Goal: Register for event/course: Sign up to attend an event or enroll in a course

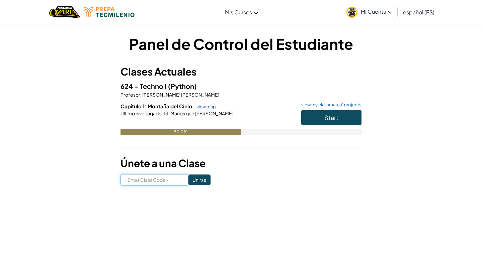
click at [138, 183] on input at bounding box center [154, 179] width 68 height 11
type input "BabySideOnly"
click at [188, 179] on input "Unirse" at bounding box center [199, 180] width 22 height 11
click at [160, 181] on input at bounding box center [154, 179] width 68 height 11
type input "BabySideOnly"
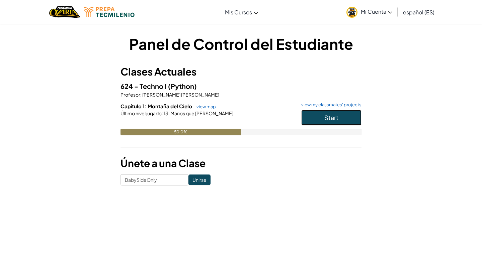
click at [320, 116] on button "Start" at bounding box center [331, 117] width 60 height 15
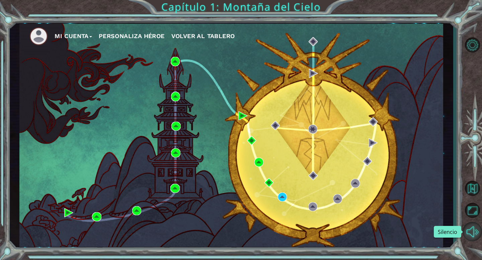
click at [471, 232] on button "Silencio" at bounding box center [471, 231] width 19 height 19
